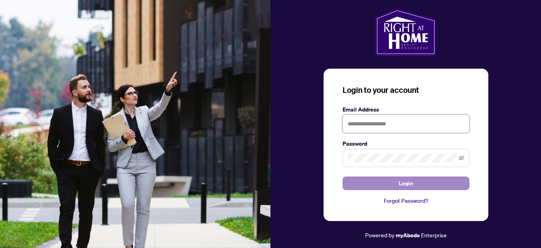
type input "**********"
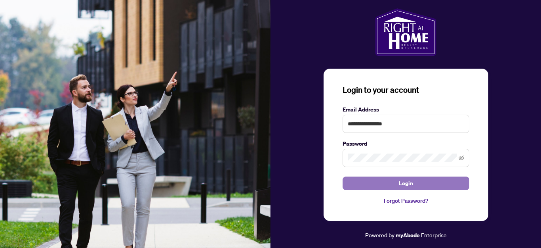
click at [406, 180] on span "Login" at bounding box center [406, 183] width 14 height 13
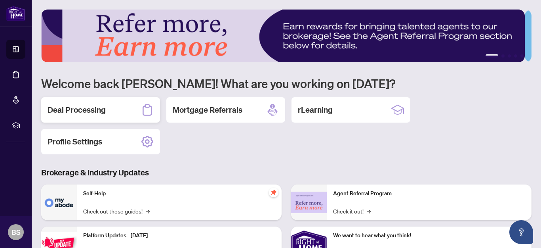
click at [86, 107] on h2 "Deal Processing" at bounding box center [77, 109] width 58 height 11
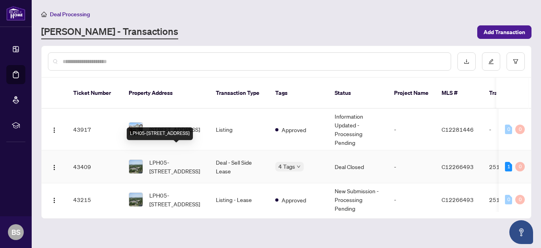
click at [161, 158] on span "LPH05-[STREET_ADDRESS]" at bounding box center [176, 166] width 54 height 17
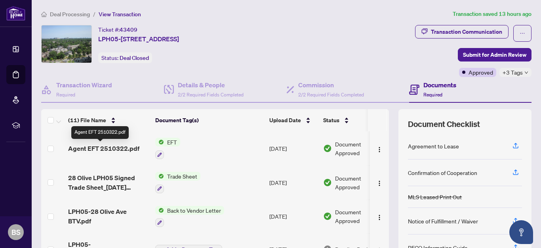
click at [110, 147] on span "Agent EFT 2510322.pdf" at bounding box center [103, 148] width 71 height 10
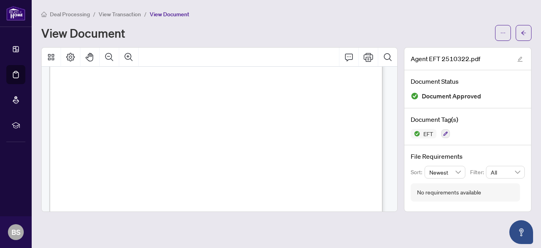
scroll to position [224, 0]
